Goal: Information Seeking & Learning: Find specific fact

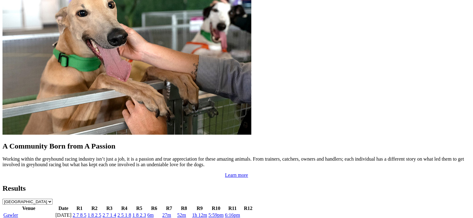
scroll to position [528, 0]
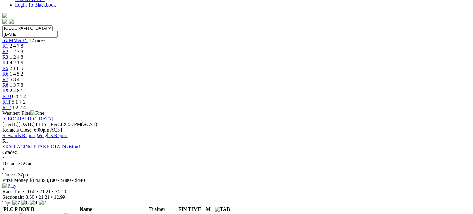
scroll to position [280, 0]
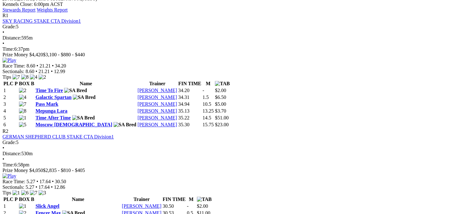
scroll to position [311, 0]
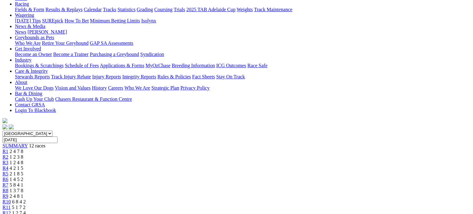
scroll to position [62, 0]
